Goal: Find specific page/section: Find specific page/section

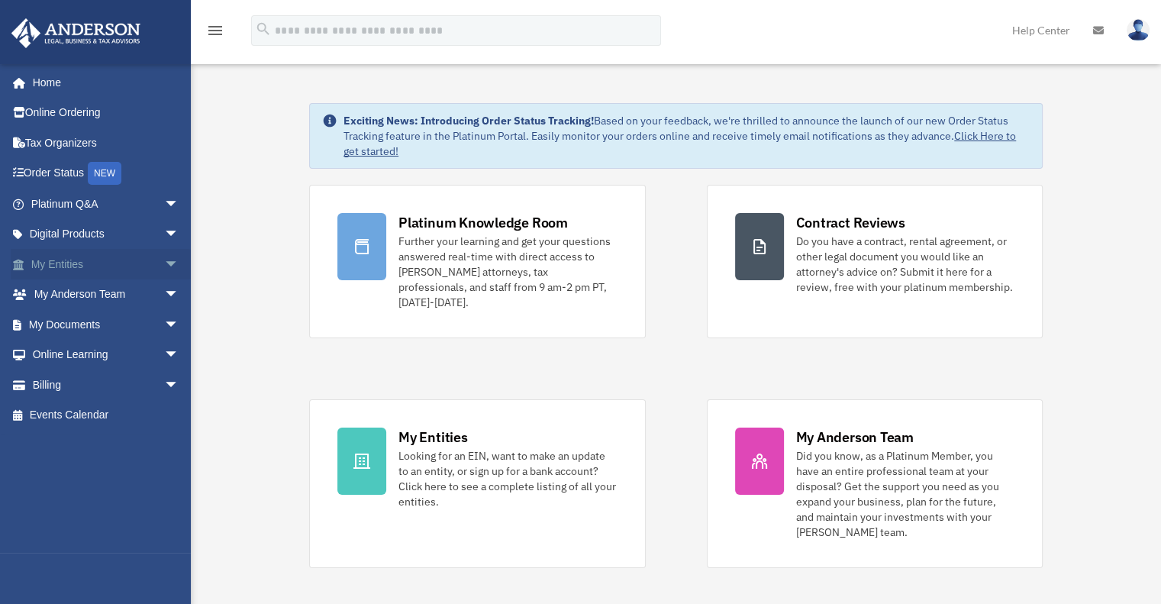
click at [164, 266] on span "arrow_drop_down" at bounding box center [179, 264] width 31 height 31
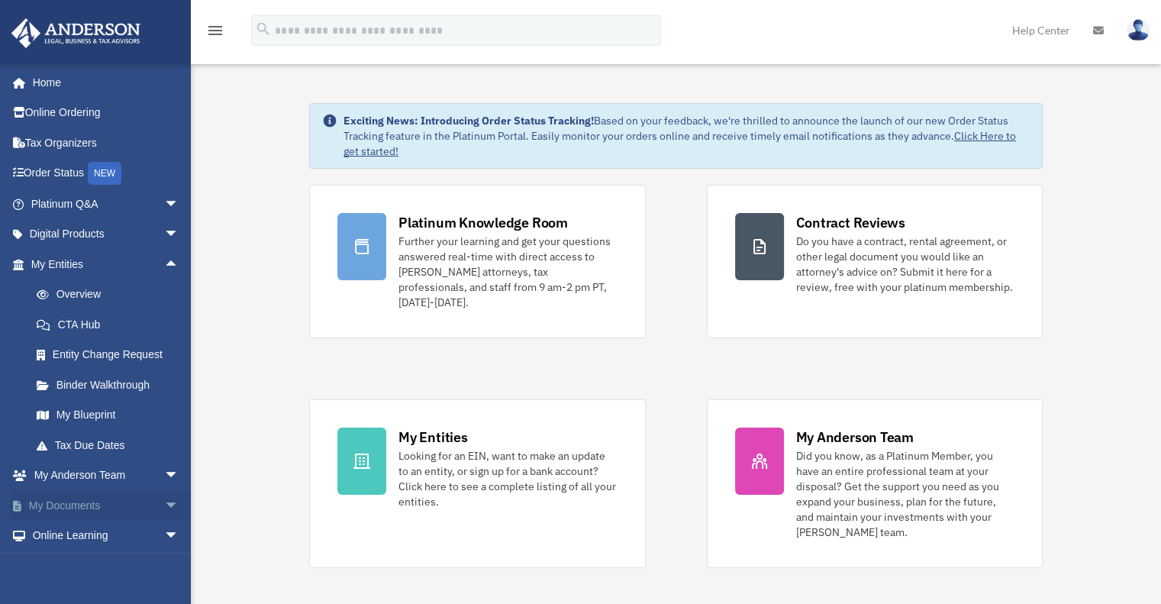
click at [164, 502] on span "arrow_drop_down" at bounding box center [179, 505] width 31 height 31
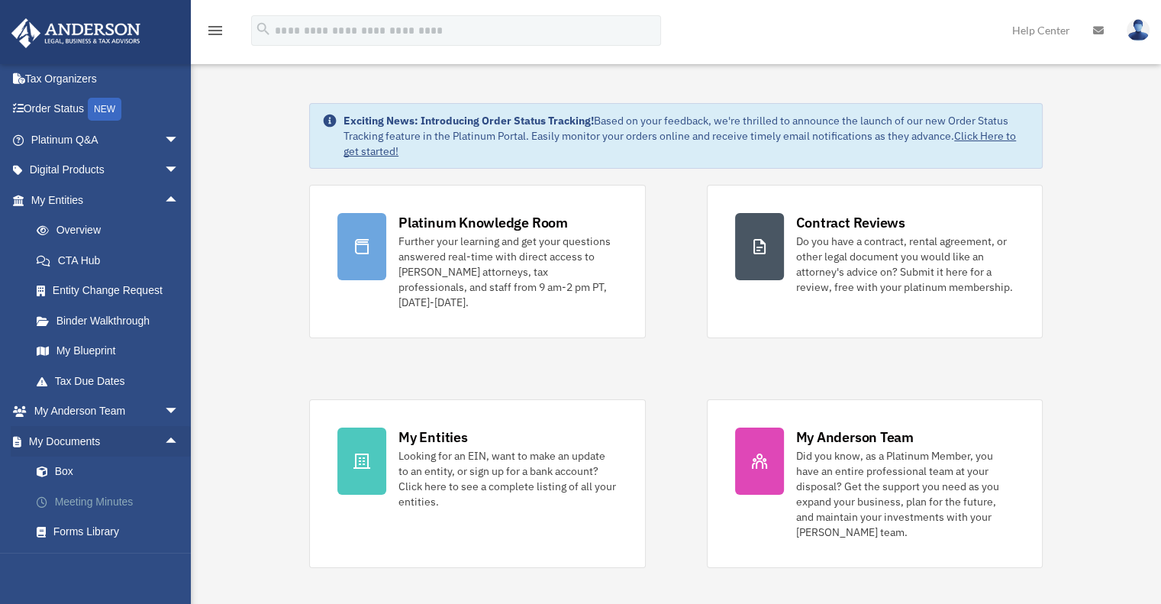
scroll to position [76, 0]
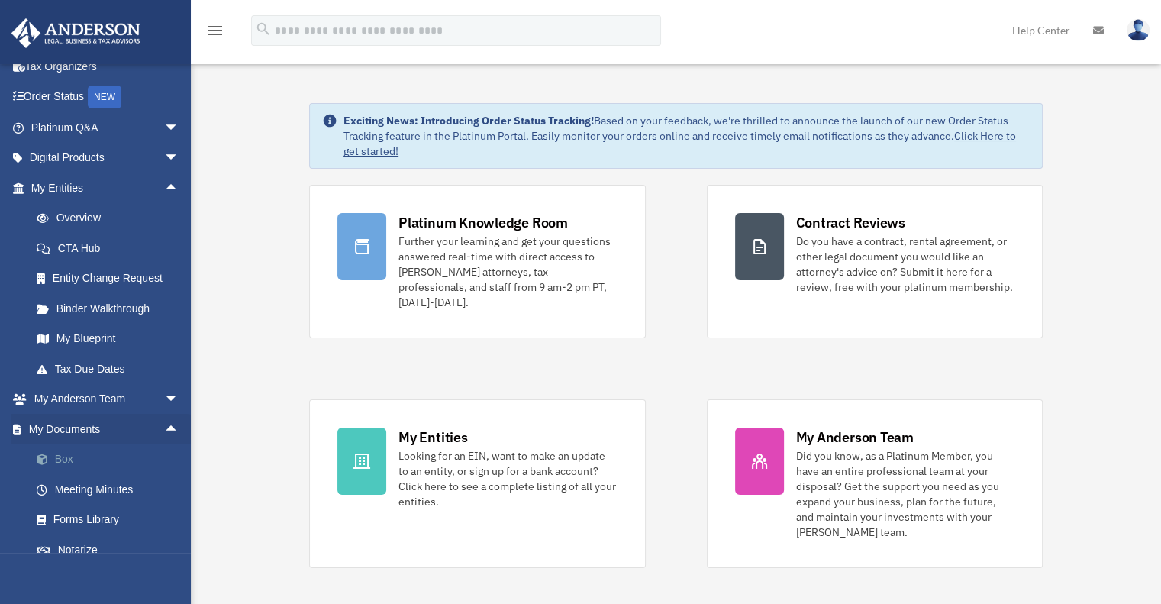
click at [69, 467] on link "Box" at bounding box center [111, 459] width 181 height 31
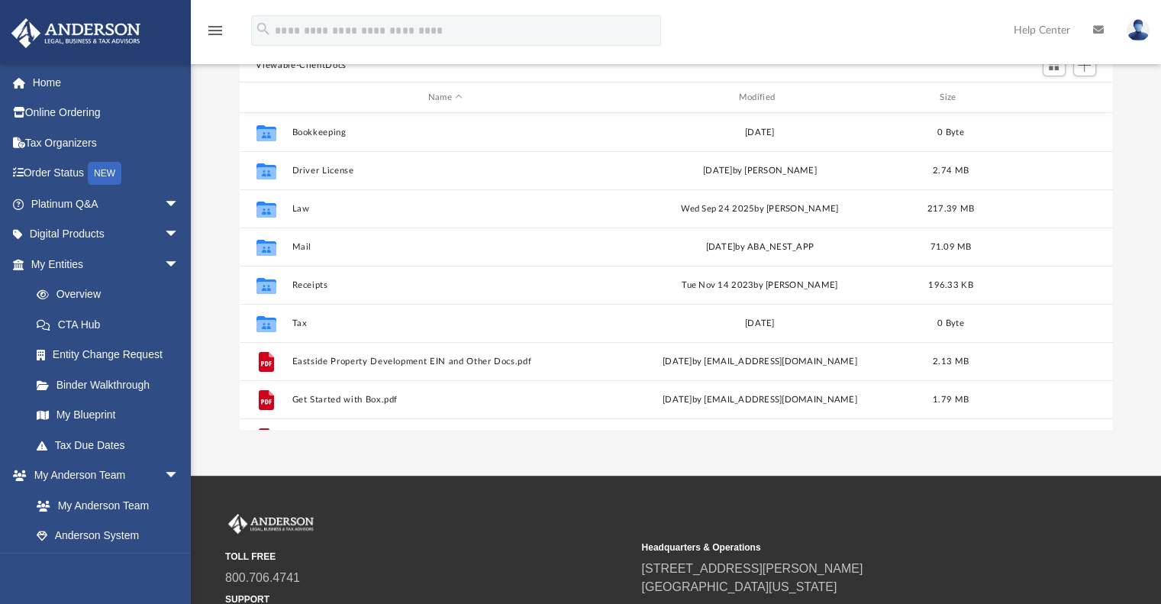
scroll to position [335, 861]
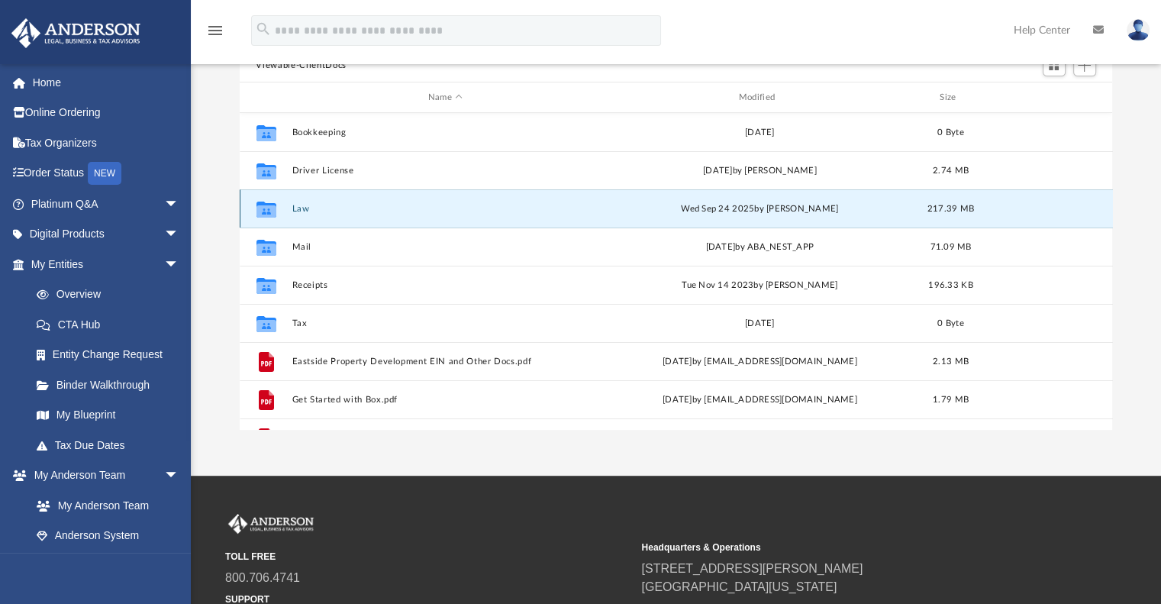
click at [297, 210] on button "Law" at bounding box center [446, 209] width 308 height 10
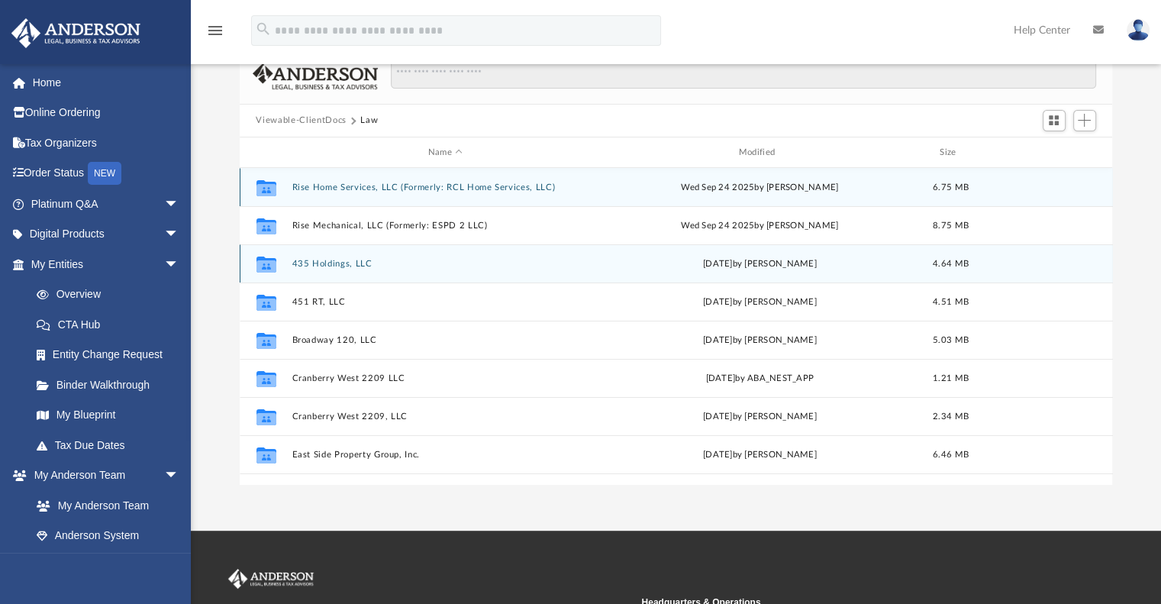
scroll to position [76, 0]
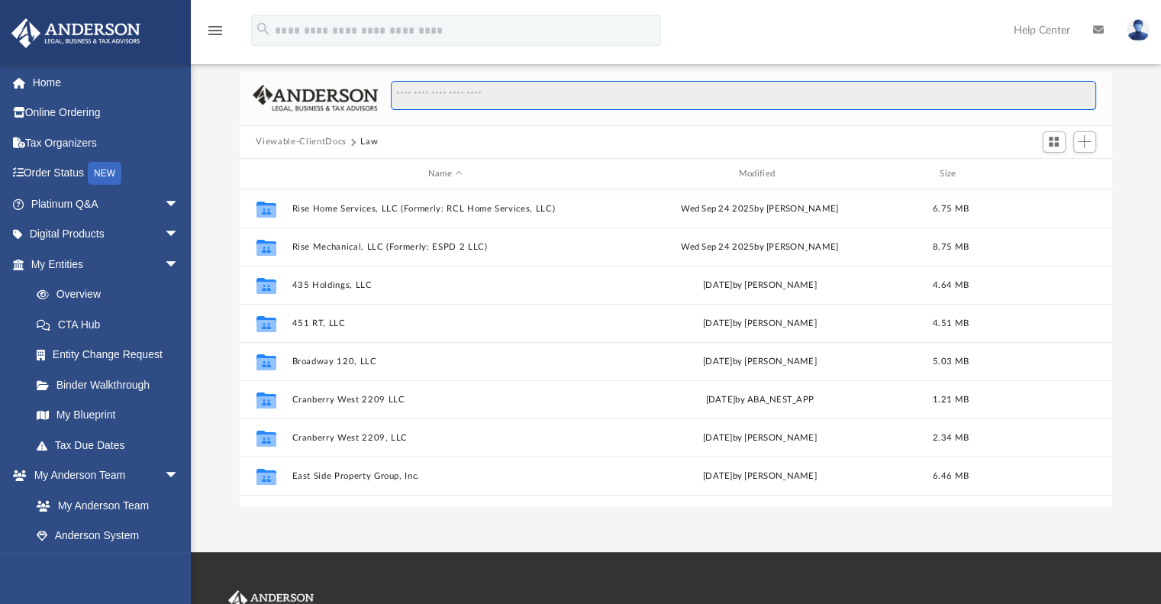
click at [541, 99] on input "Search files and folders" at bounding box center [743, 95] width 705 height 29
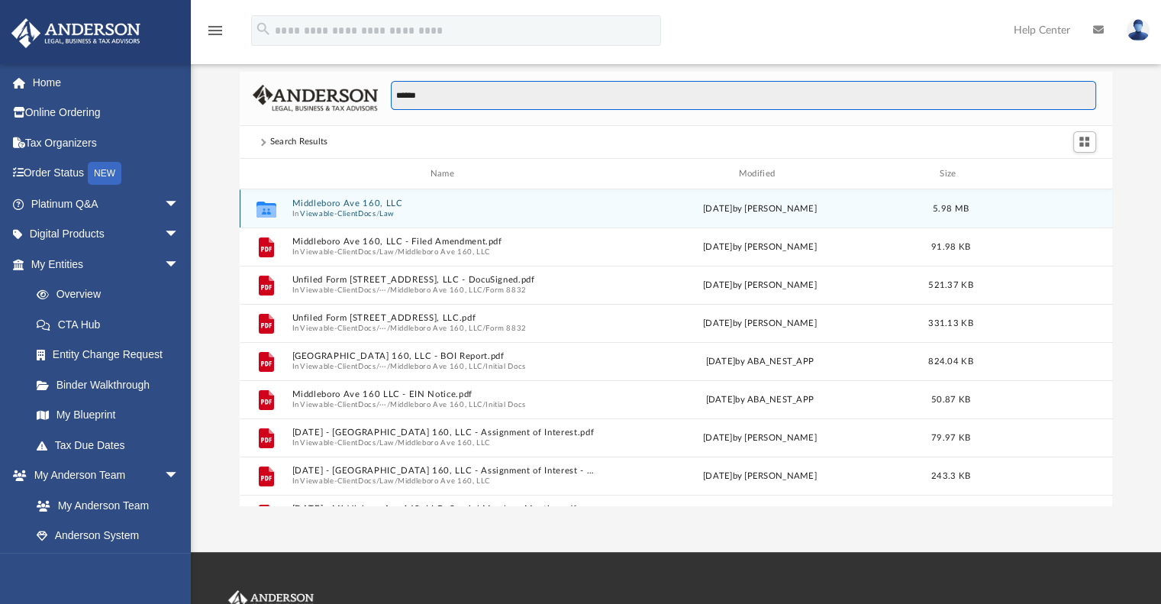
type input "******"
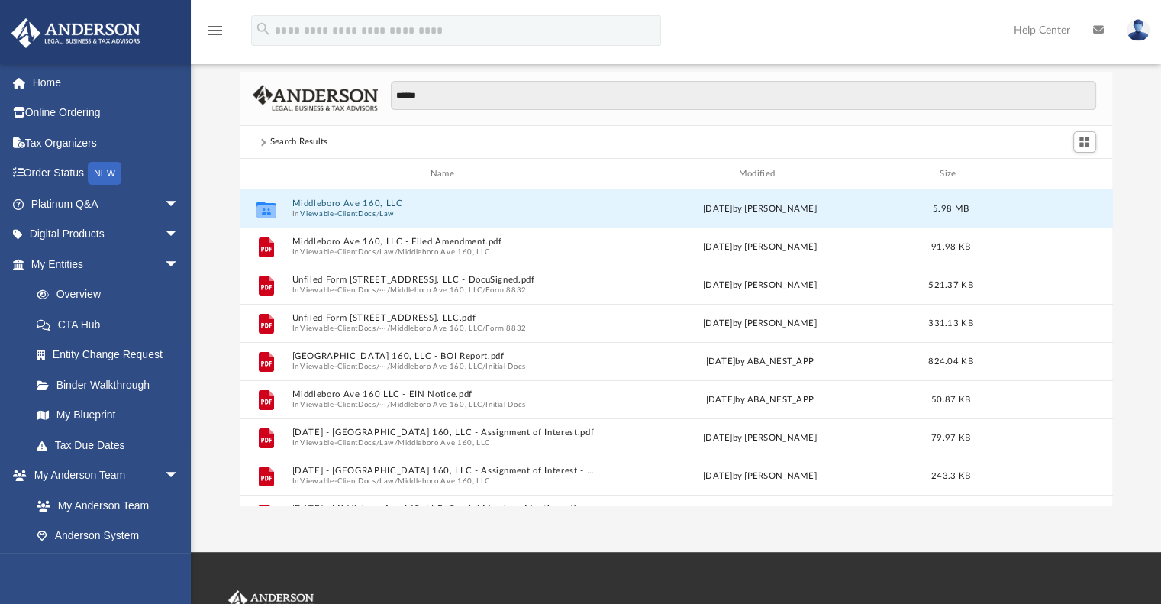
click at [340, 199] on button "Middleboro Ave 160, LLC" at bounding box center [446, 204] width 308 height 10
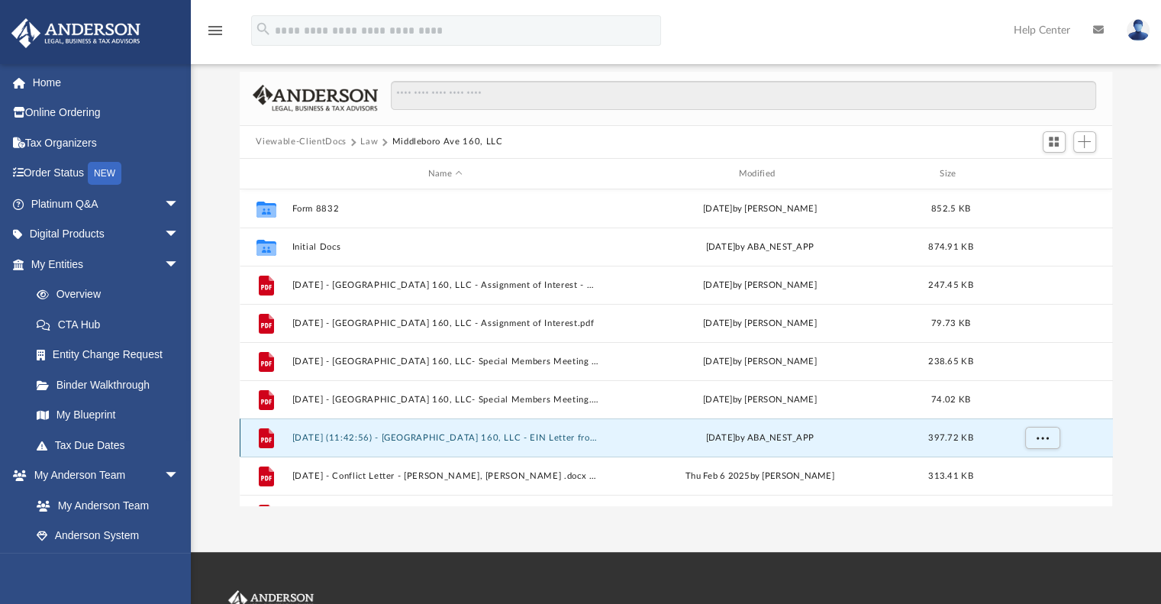
click at [542, 441] on button "2025.01.31 (11:42:56) - Middleboro Ave 160, LLC - EIN Letter from IRS.pdf" at bounding box center [446, 438] width 308 height 10
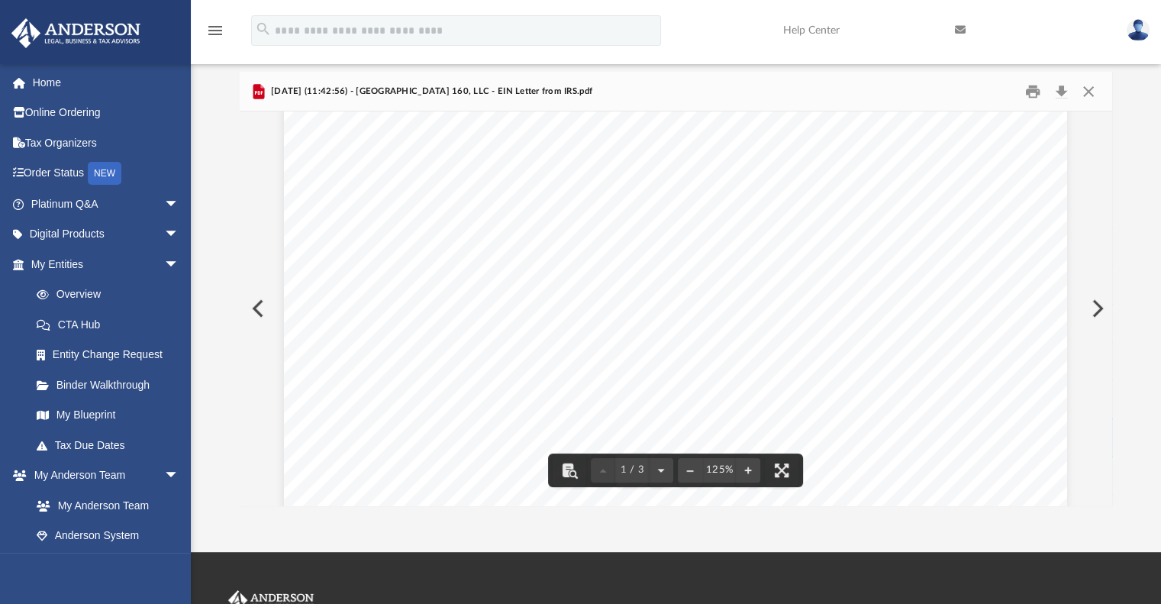
scroll to position [0, 0]
